Goal: Task Accomplishment & Management: Complete application form

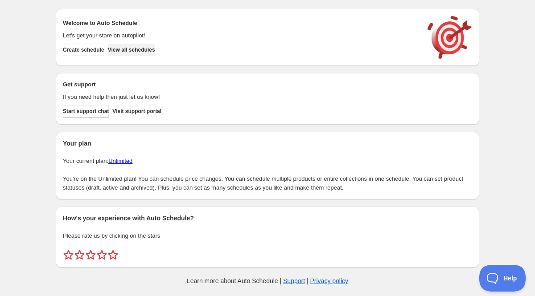
click at [155, 48] on span "View all schedules" at bounding box center [131, 49] width 47 height 7
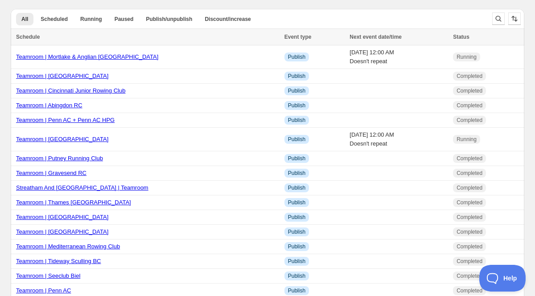
click at [486, 20] on div "All Scheduled Running Paused Publish/unpublish Discount/increase More views All…" at bounding box center [268, 19] width 514 height 20
click at [492, 20] on button "Search and filter results" at bounding box center [498, 18] width 12 height 12
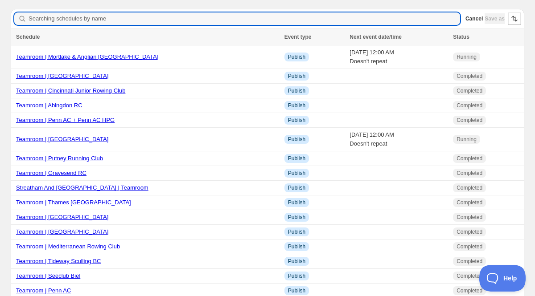
click at [492, 20] on div "Save as" at bounding box center [495, 18] width 20 height 11
click at [215, 17] on input "Searching schedules by name" at bounding box center [245, 18] width 432 height 12
type input "Staines"
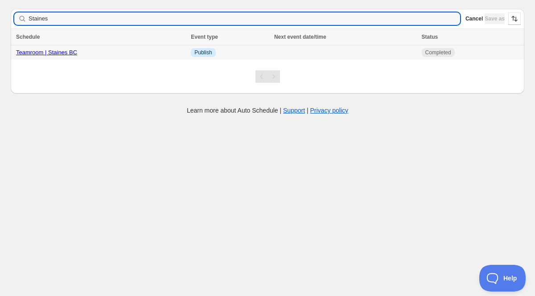
click at [68, 53] on link "Teamroom | Staines BC" at bounding box center [46, 52] width 61 height 7
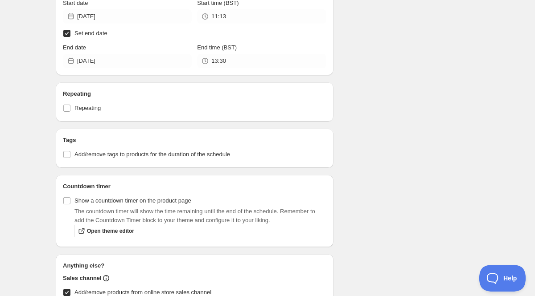
scroll to position [320, 0]
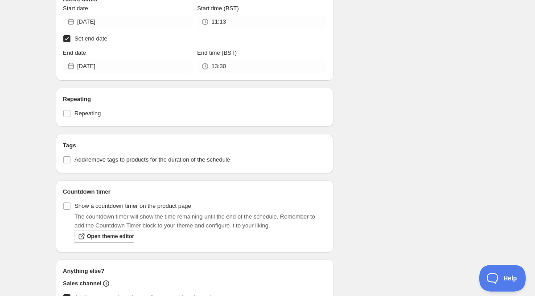
click at [123, 29] on div "Start date [DATE] Start time (BST) 11:13 Set end date End date [DATE] End time …" at bounding box center [195, 39] width 264 height 70
click at [122, 25] on input "[DATE]" at bounding box center [134, 22] width 115 height 14
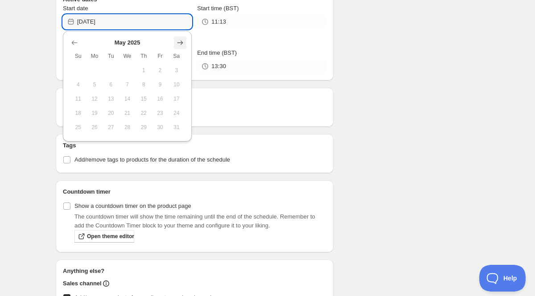
click at [182, 42] on icon "Show next month, June 2025" at bounding box center [180, 43] width 6 height 4
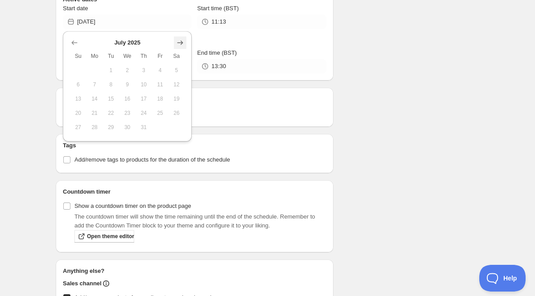
click at [182, 42] on icon "Show next month, August 2025" at bounding box center [180, 43] width 6 height 4
click at [182, 42] on icon "Show next month, September 2025" at bounding box center [180, 43] width 6 height 4
click at [182, 42] on icon "Show next month, October 2025" at bounding box center [180, 43] width 6 height 4
click at [182, 42] on icon "Show next month, November 2025" at bounding box center [180, 43] width 6 height 4
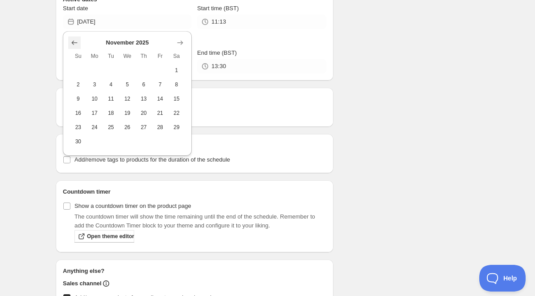
click at [76, 42] on icon "Show previous month, October 2025" at bounding box center [74, 42] width 9 height 9
click at [161, 82] on span "10" at bounding box center [160, 84] width 9 height 7
type input "[DATE]"
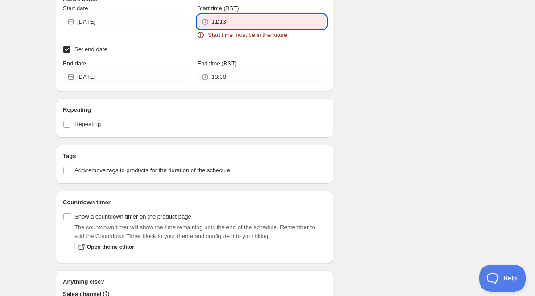
click at [230, 23] on input "11:13" at bounding box center [268, 22] width 115 height 14
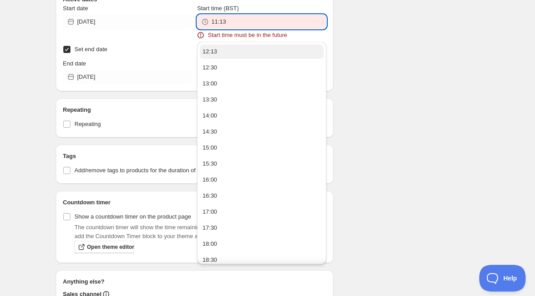
click at [214, 54] on div "12:13" at bounding box center [209, 51] width 15 height 9
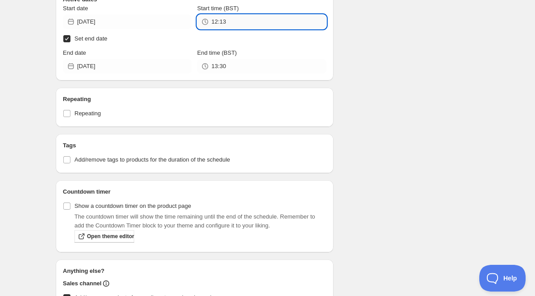
click at [232, 22] on input "12:13" at bounding box center [268, 22] width 115 height 14
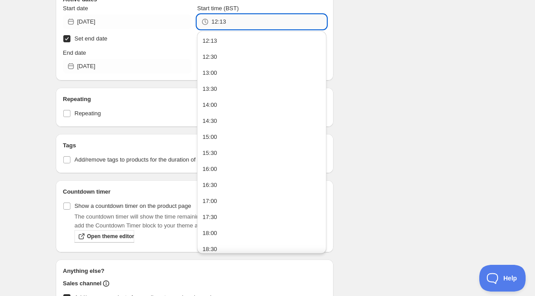
click at [243, 23] on input "12:13" at bounding box center [268, 22] width 115 height 14
type input "12:15"
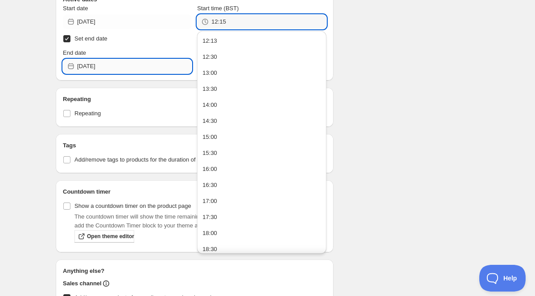
click at [155, 59] on input "[DATE]" at bounding box center [134, 66] width 115 height 14
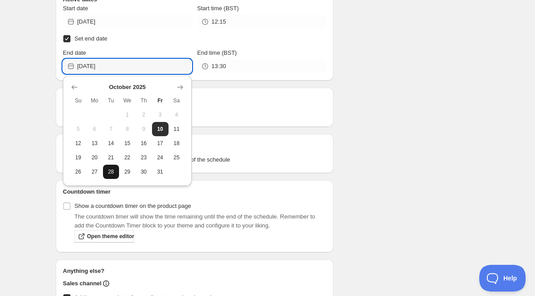
click at [110, 175] on span "28" at bounding box center [111, 172] width 9 height 7
type input "[DATE]"
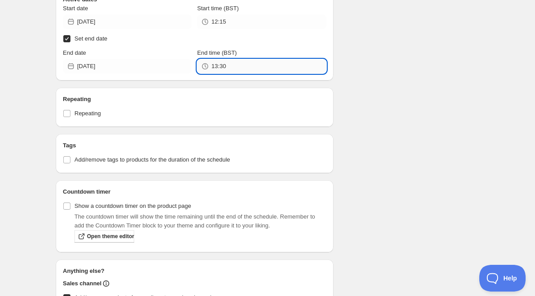
click at [229, 69] on input "13:30" at bounding box center [268, 66] width 115 height 14
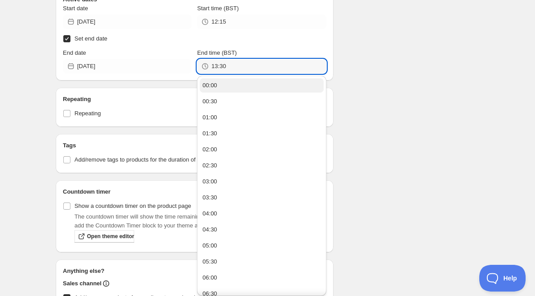
click at [222, 85] on button "00:00" at bounding box center [262, 85] width 124 height 14
type input "00:00"
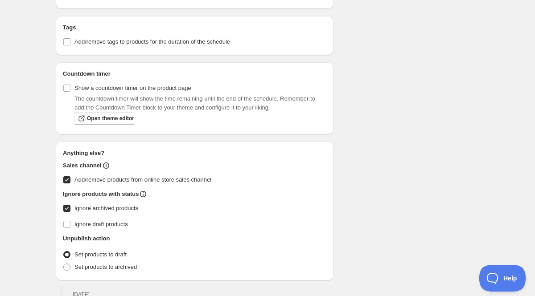
scroll to position [459, 0]
